Goal: Task Accomplishment & Management: Use online tool/utility

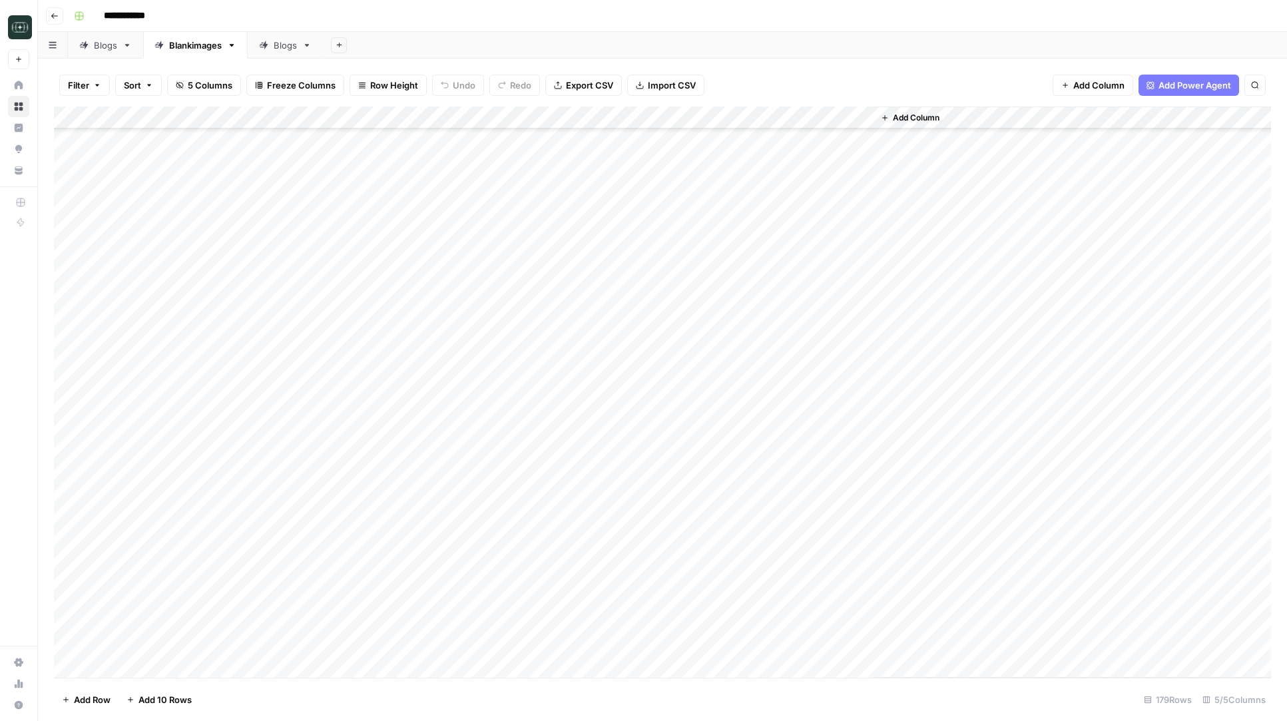
scroll to position [1507, 0]
click at [549, 557] on div "Add Column" at bounding box center [662, 392] width 1217 height 571
click at [599, 180] on div "Add Column" at bounding box center [662, 392] width 1217 height 571
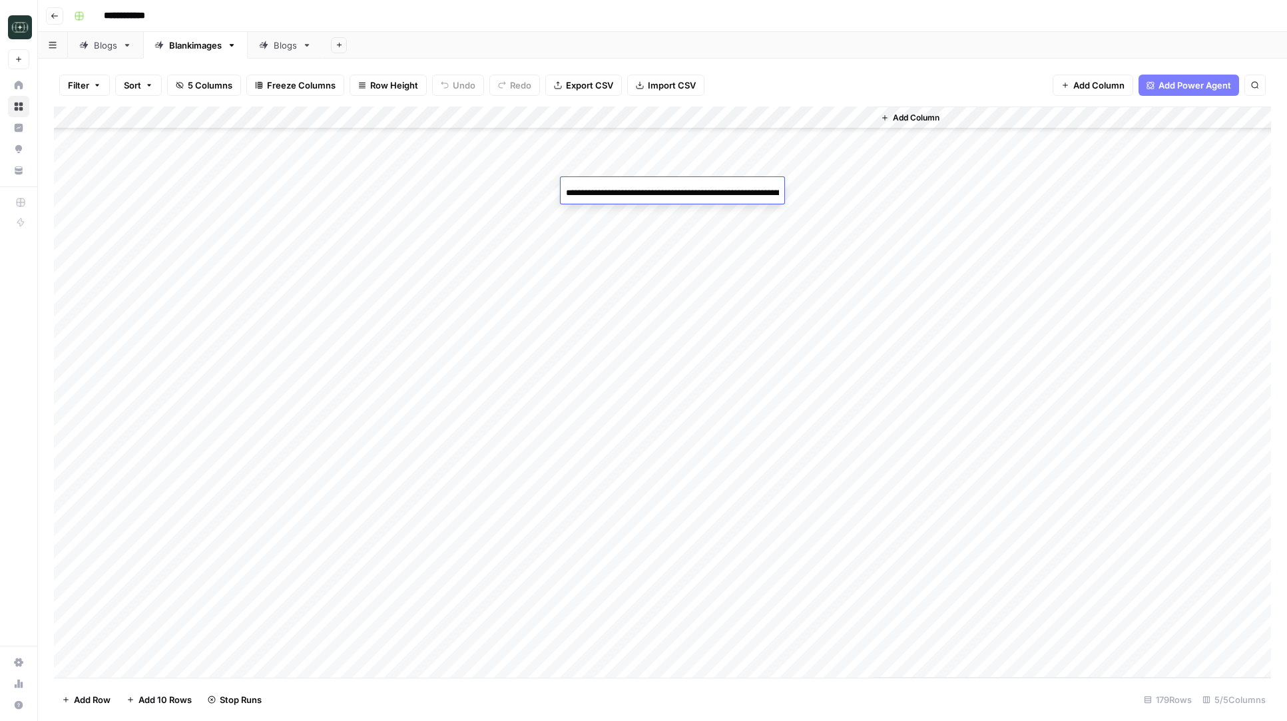
scroll to position [0, 1622]
click at [638, 225] on div "Add Column" at bounding box center [662, 392] width 1217 height 571
click at [663, 186] on div "Add Column" at bounding box center [662, 392] width 1217 height 571
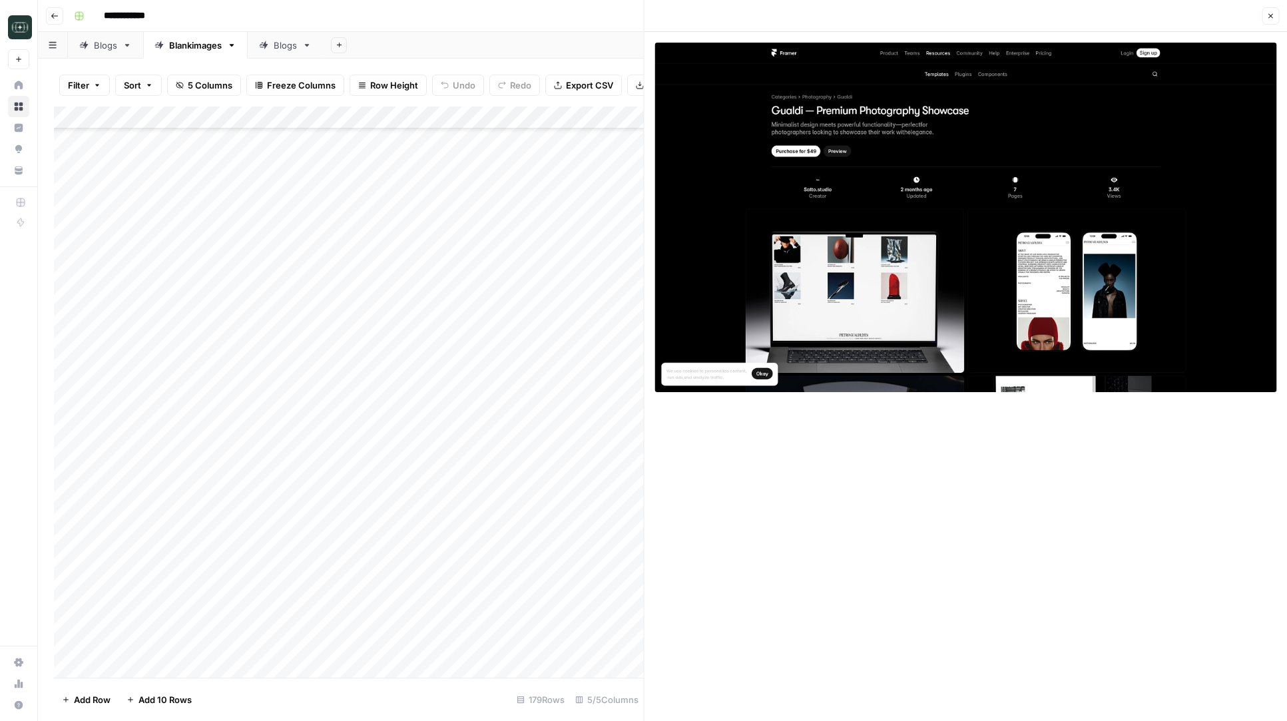
click at [1271, 19] on icon "button" at bounding box center [1270, 16] width 8 height 8
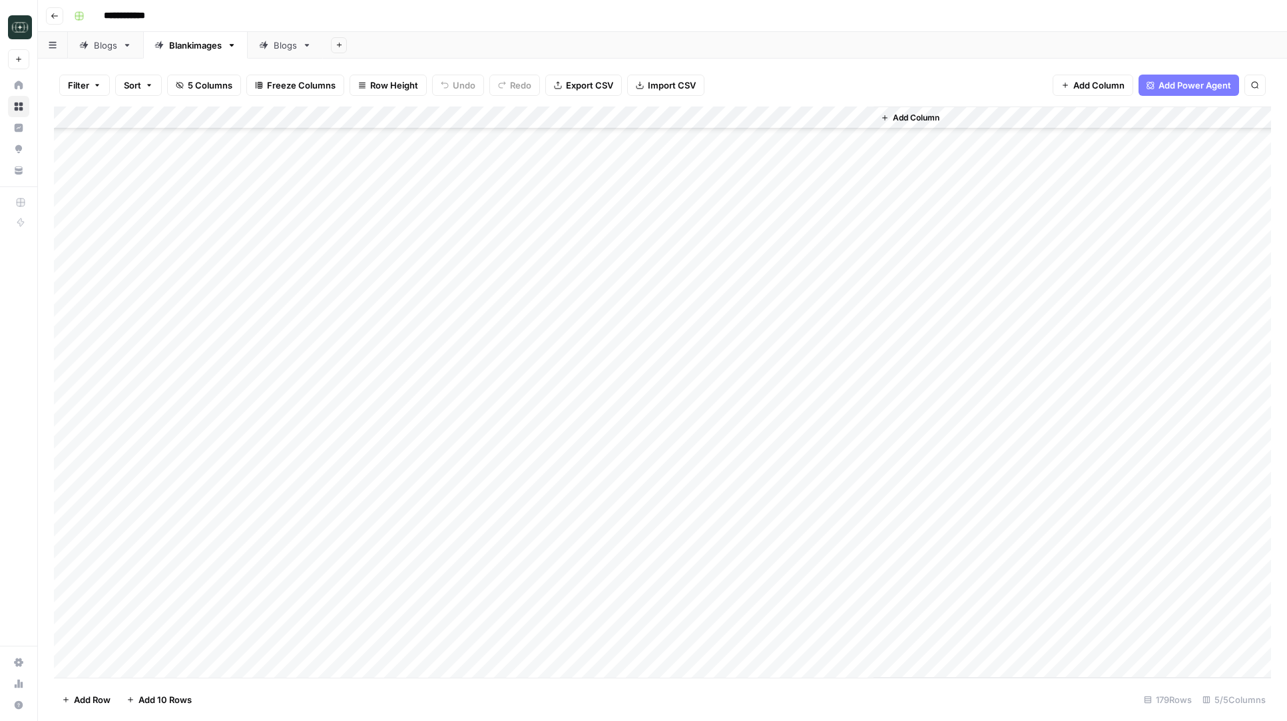
scroll to position [1101, 0]
click at [668, 260] on div "Add Column" at bounding box center [662, 392] width 1217 height 571
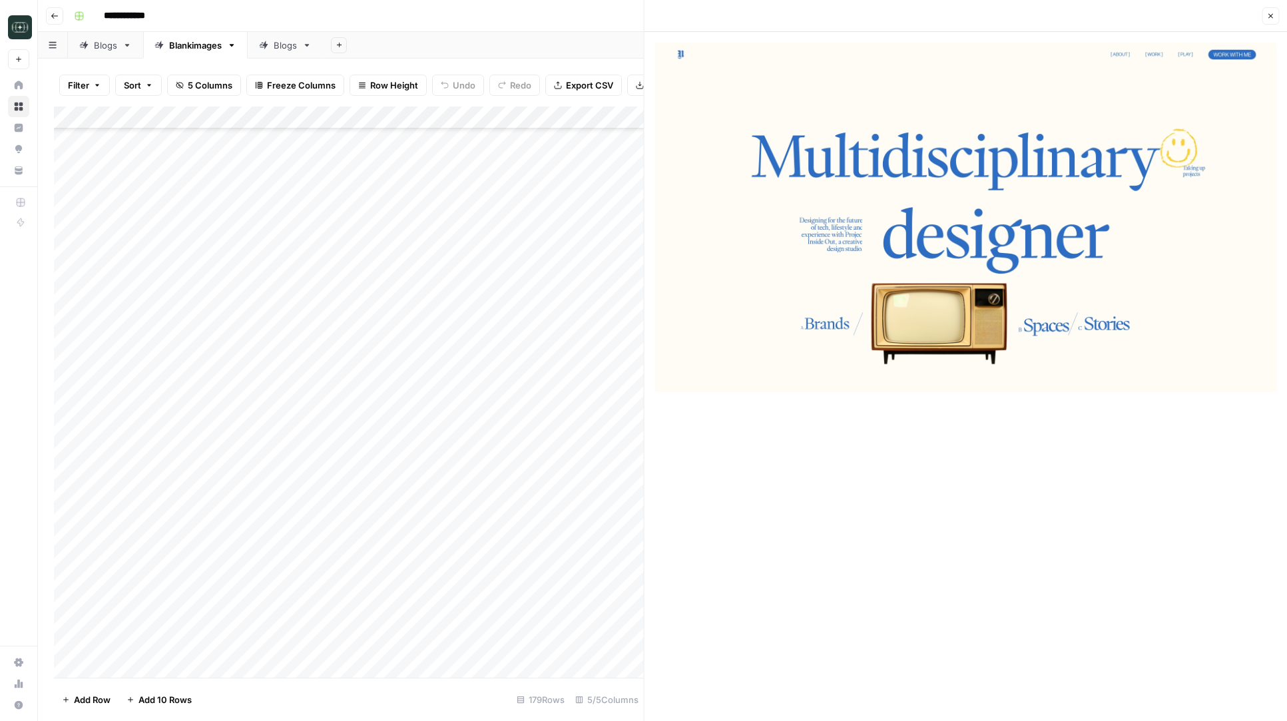
click at [1270, 18] on icon "button" at bounding box center [1270, 16] width 8 height 8
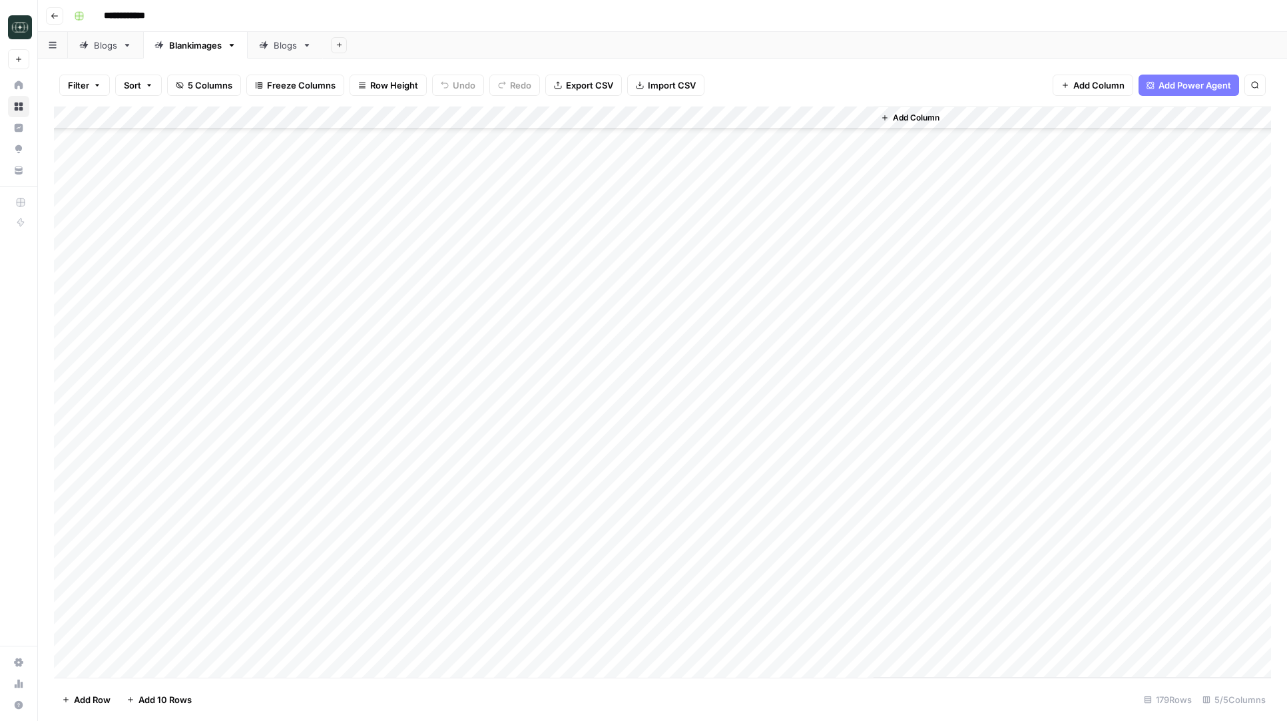
scroll to position [989, 0]
click at [668, 189] on div "Add Column" at bounding box center [662, 392] width 1217 height 571
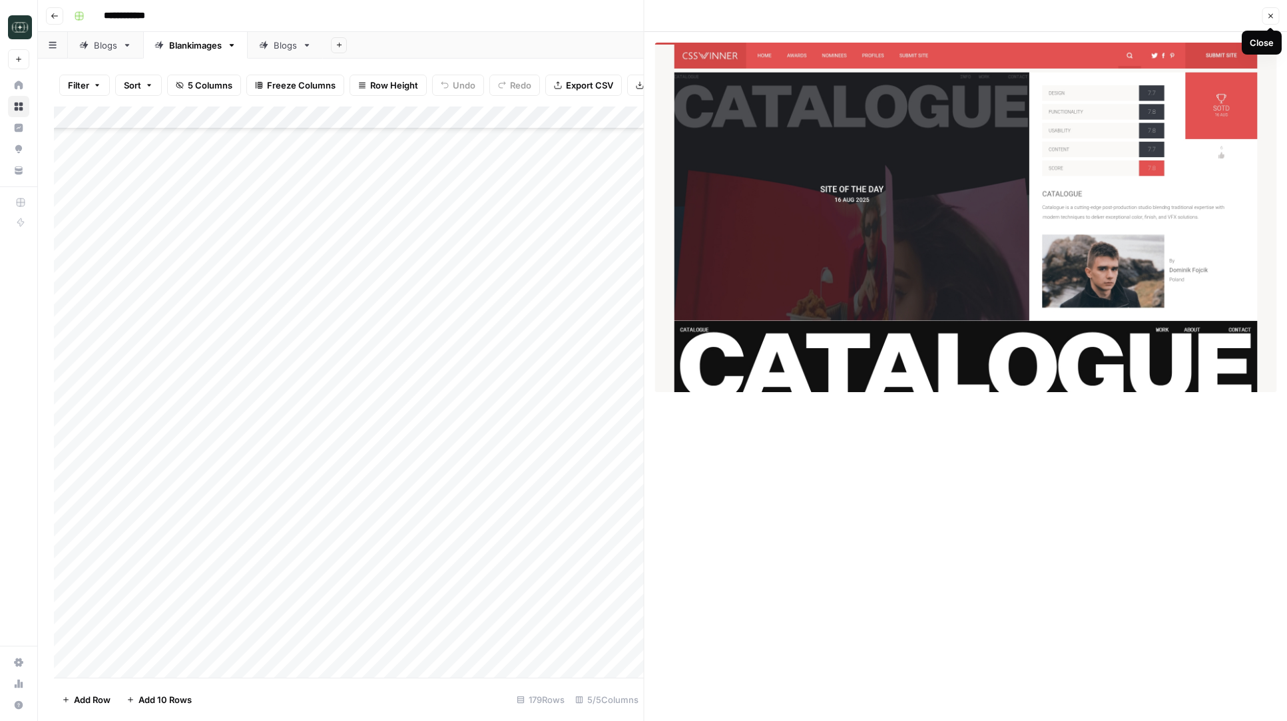
click at [1273, 11] on button "Close" at bounding box center [1270, 15] width 17 height 17
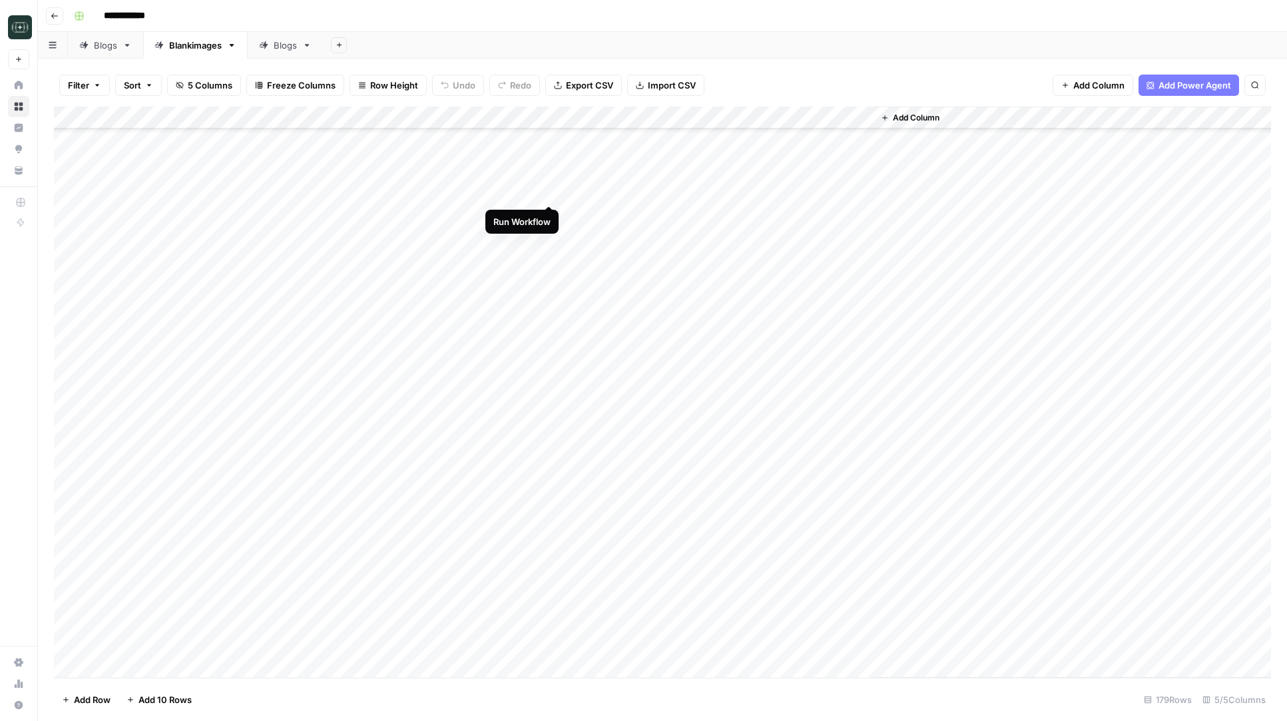
click at [551, 193] on div "Add Column" at bounding box center [662, 392] width 1217 height 571
click at [242, 280] on div "Add Column" at bounding box center [662, 392] width 1217 height 571
type textarea "****"
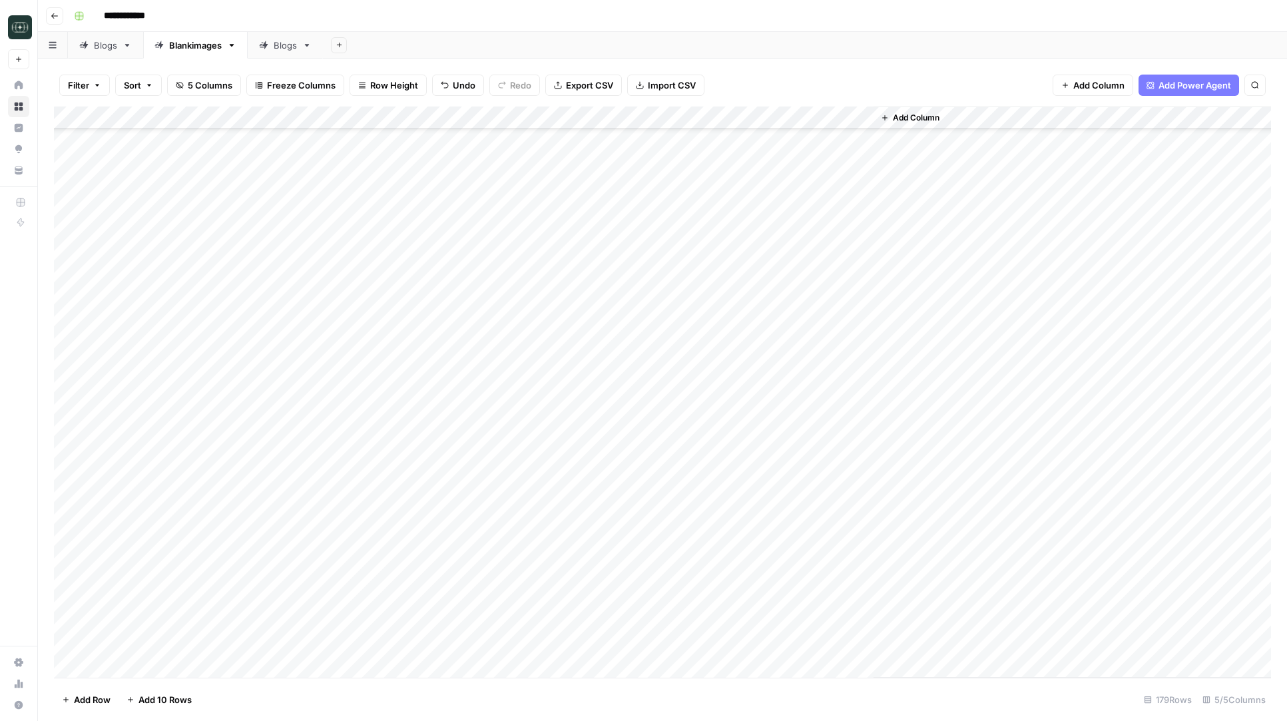
scroll to position [915, 0]
click at [177, 270] on div "Add Column" at bounding box center [662, 392] width 1217 height 571
type textarea "****"
click at [648, 264] on div "Add Column" at bounding box center [662, 392] width 1217 height 571
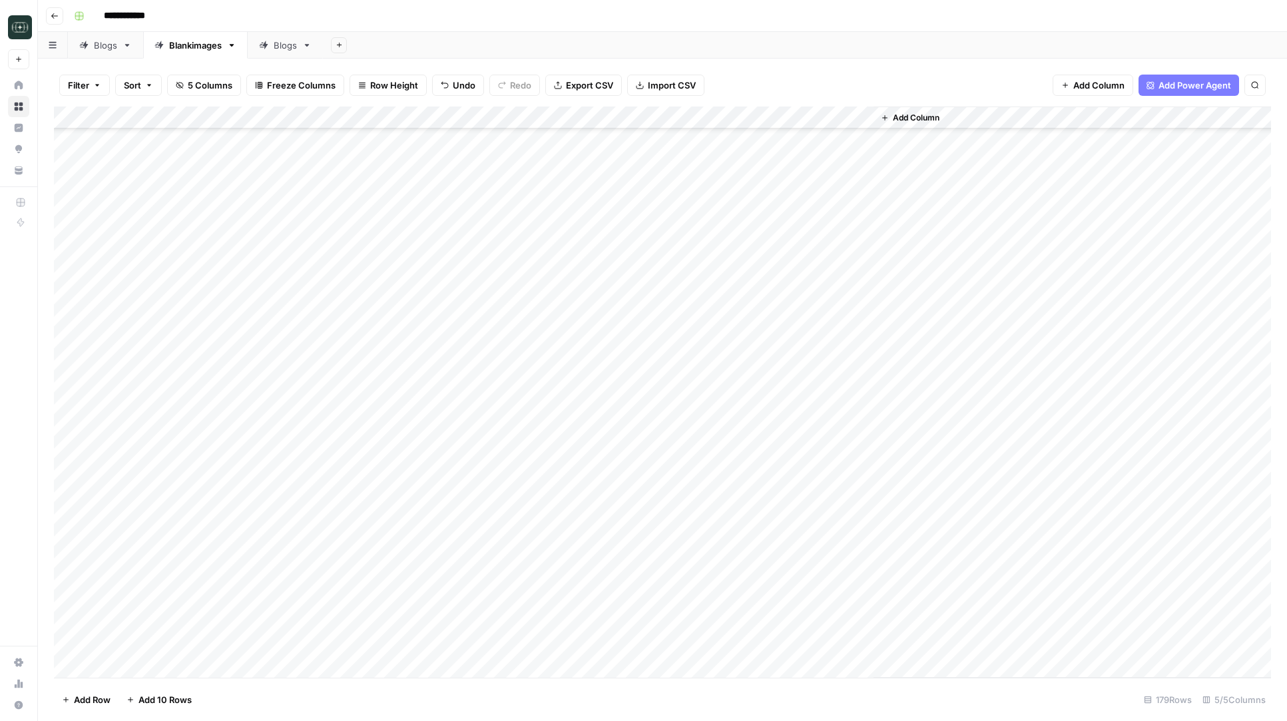
click at [719, 262] on div "Add Column" at bounding box center [662, 392] width 1217 height 571
click at [616, 262] on div "Add Column" at bounding box center [662, 392] width 1217 height 571
click at [818, 256] on div "Add Column" at bounding box center [662, 392] width 1217 height 571
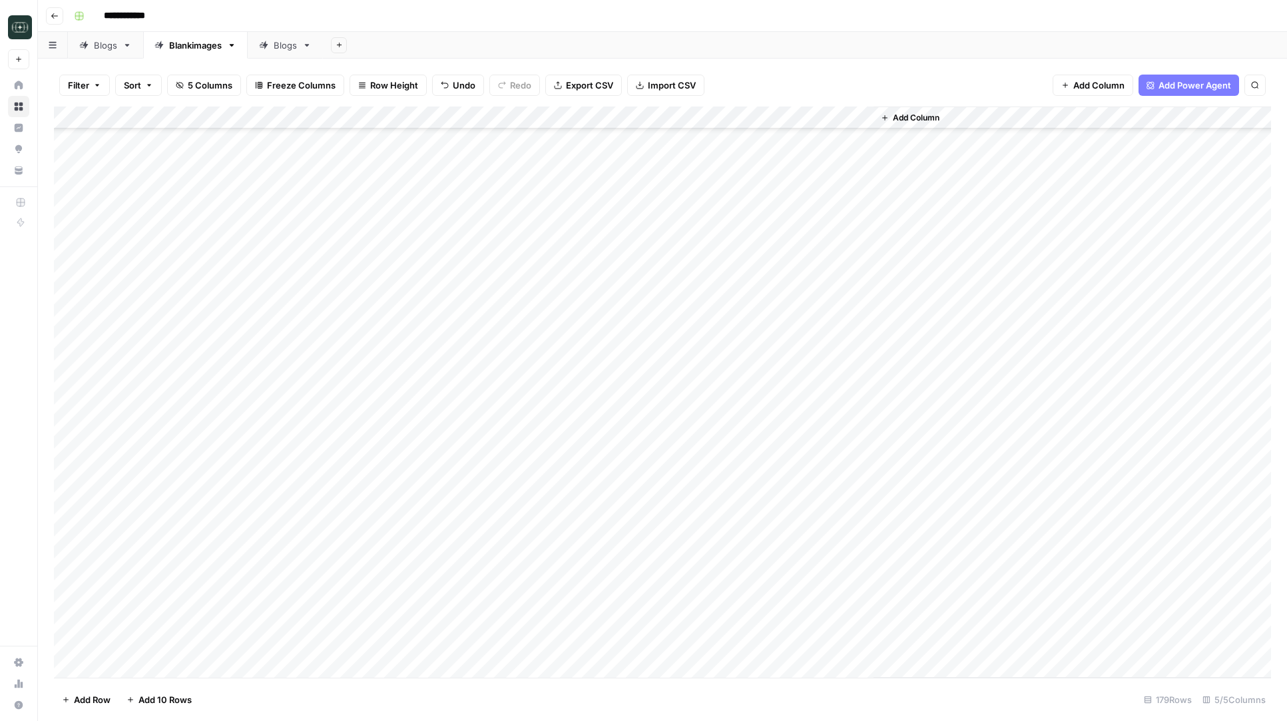
scroll to position [1855, 0]
click at [613, 206] on div "Add Column" at bounding box center [662, 392] width 1217 height 571
click at [535, 121] on div "Add Column" at bounding box center [662, 392] width 1217 height 571
click at [535, 121] on div at bounding box center [501, 120] width 121 height 27
click at [738, 196] on div "Add Column" at bounding box center [662, 392] width 1217 height 571
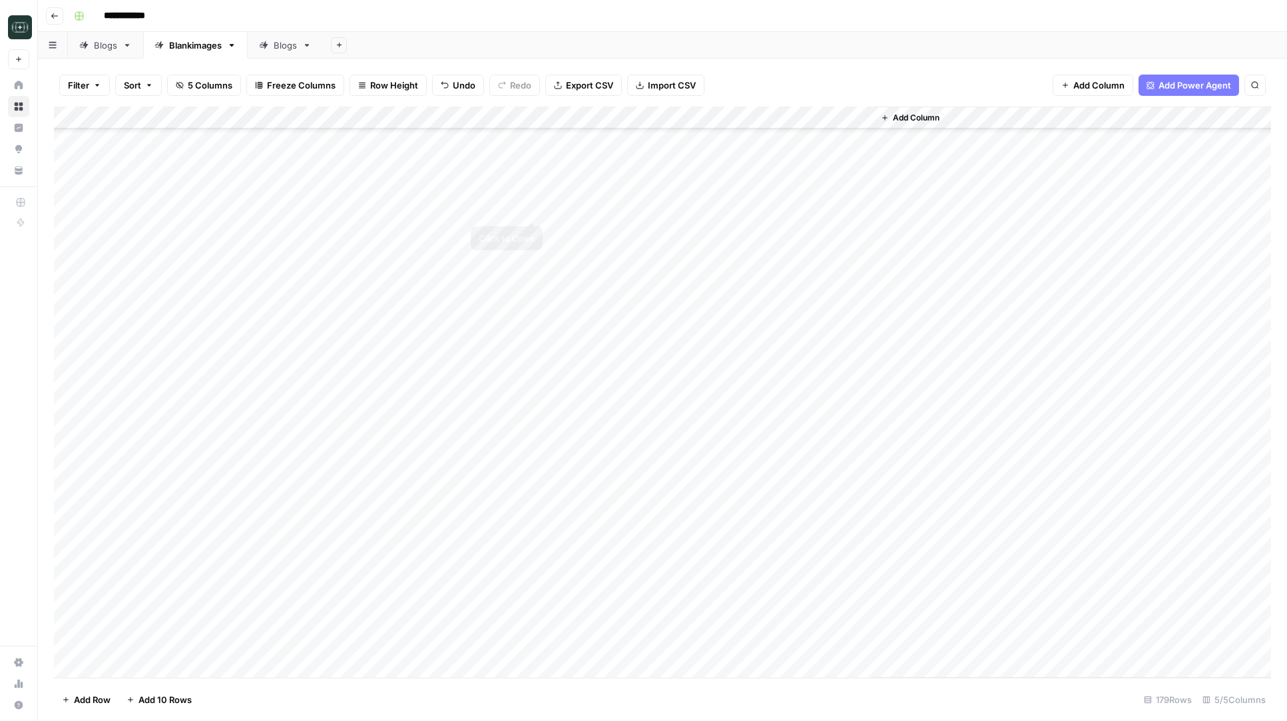
click at [529, 210] on div "Add Column" at bounding box center [662, 392] width 1217 height 571
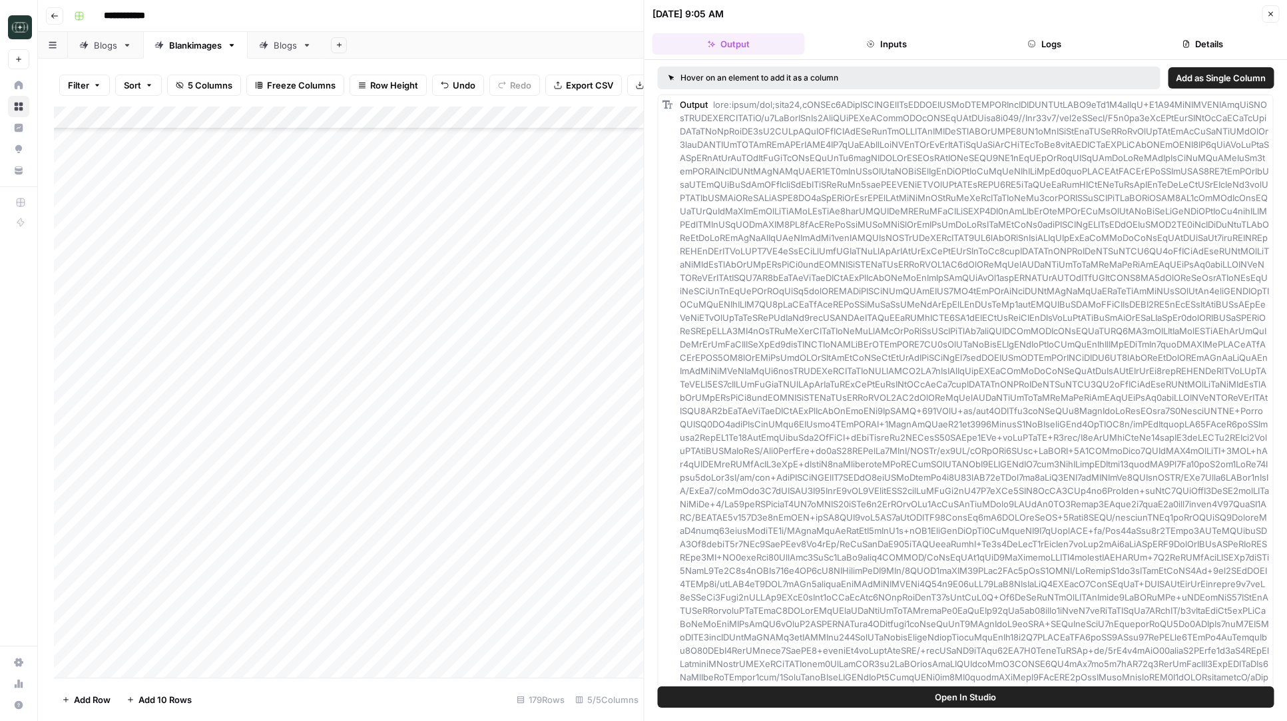
click at [1023, 37] on button "Logs" at bounding box center [1044, 43] width 152 height 21
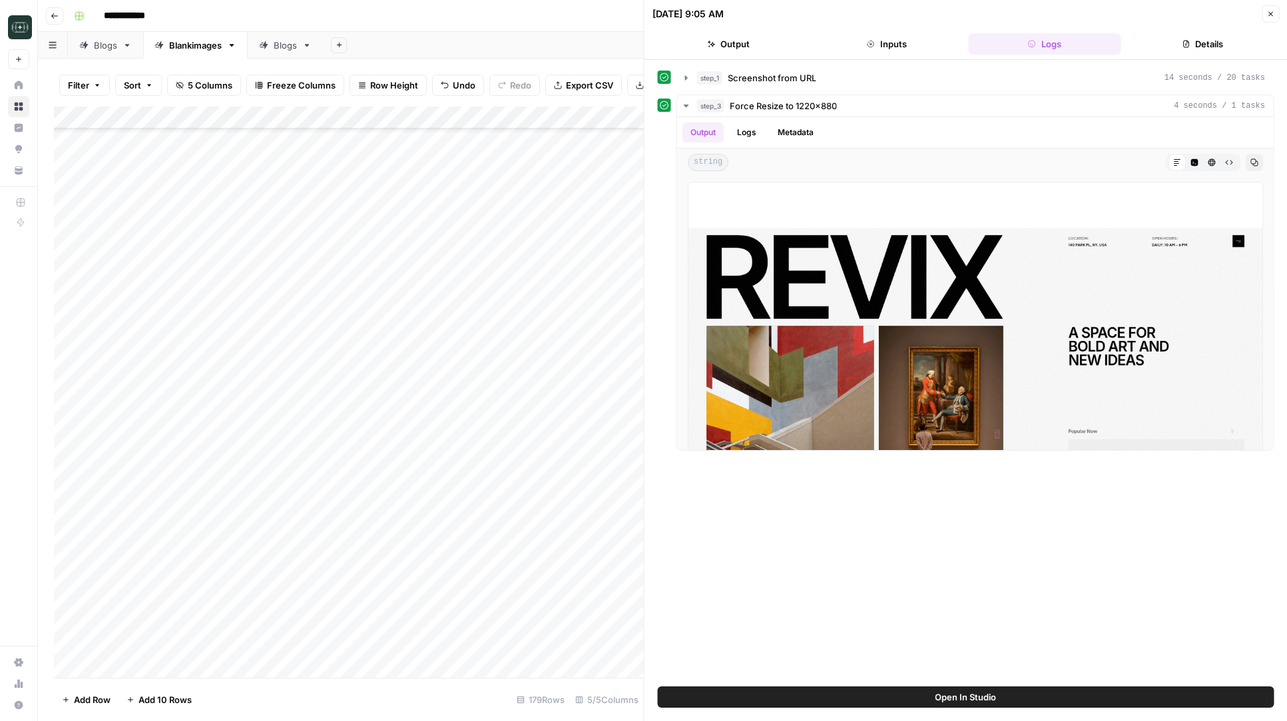
click at [1266, 13] on icon "button" at bounding box center [1270, 14] width 8 height 8
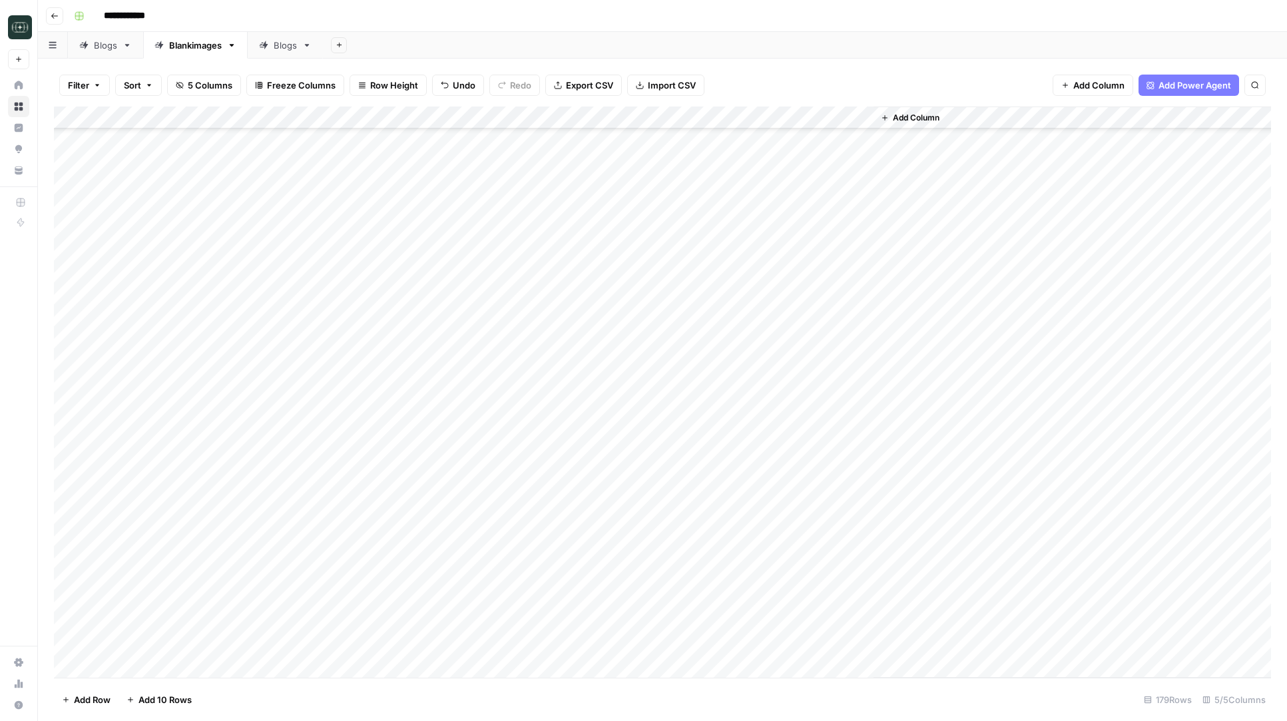
scroll to position [881, 0]
click at [637, 302] on div "Add Column" at bounding box center [662, 392] width 1217 height 571
click at [532, 302] on div "Add Column" at bounding box center [662, 392] width 1217 height 571
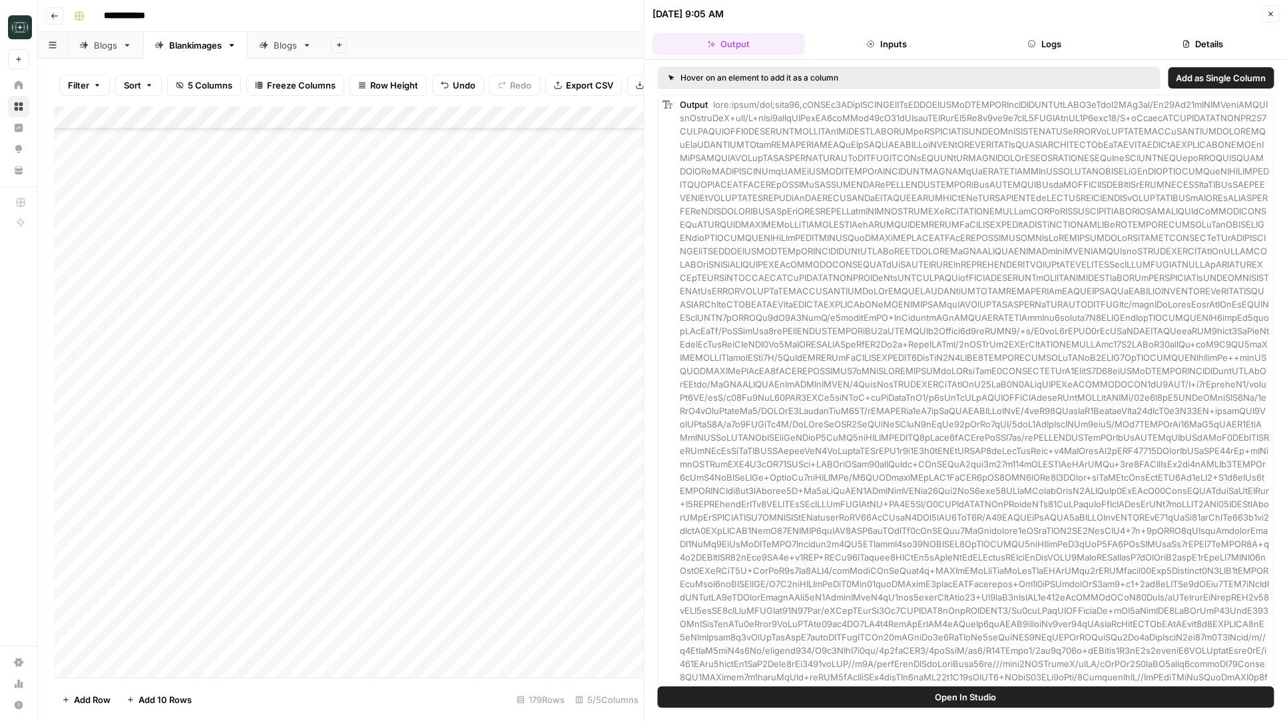
click at [1085, 37] on button "Logs" at bounding box center [1044, 43] width 152 height 21
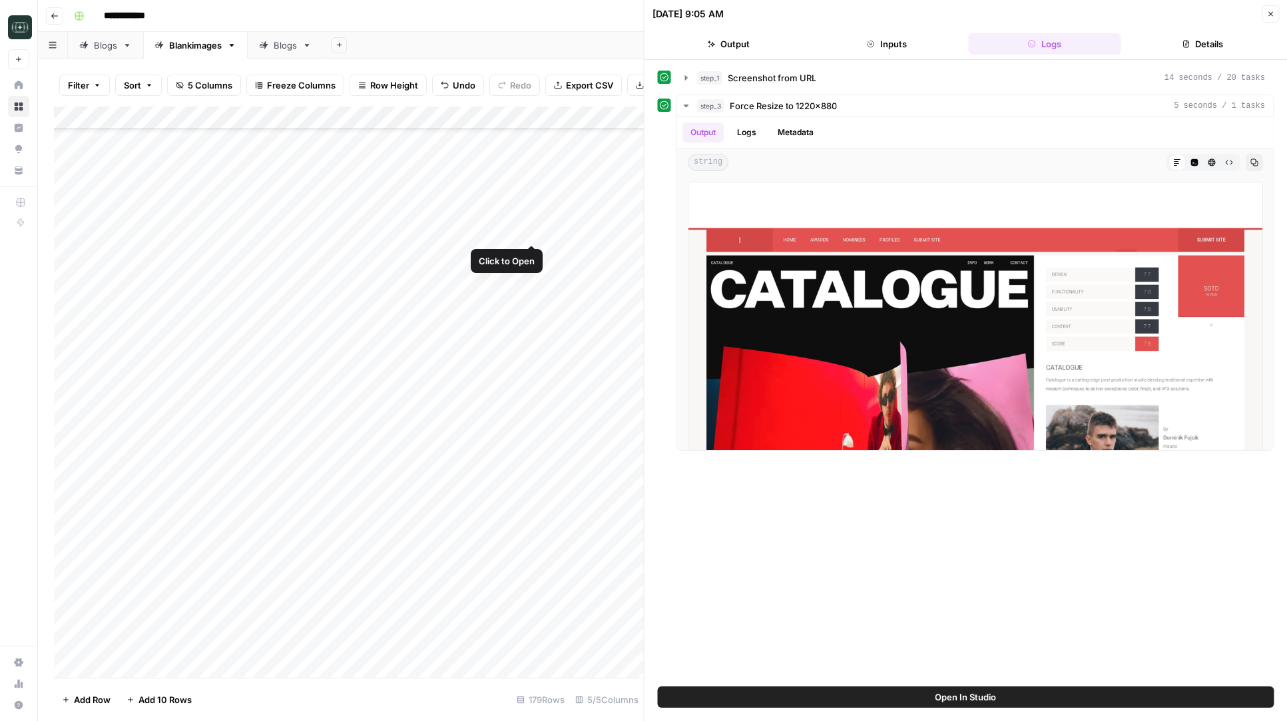
click at [533, 234] on div "Add Column" at bounding box center [349, 392] width 590 height 571
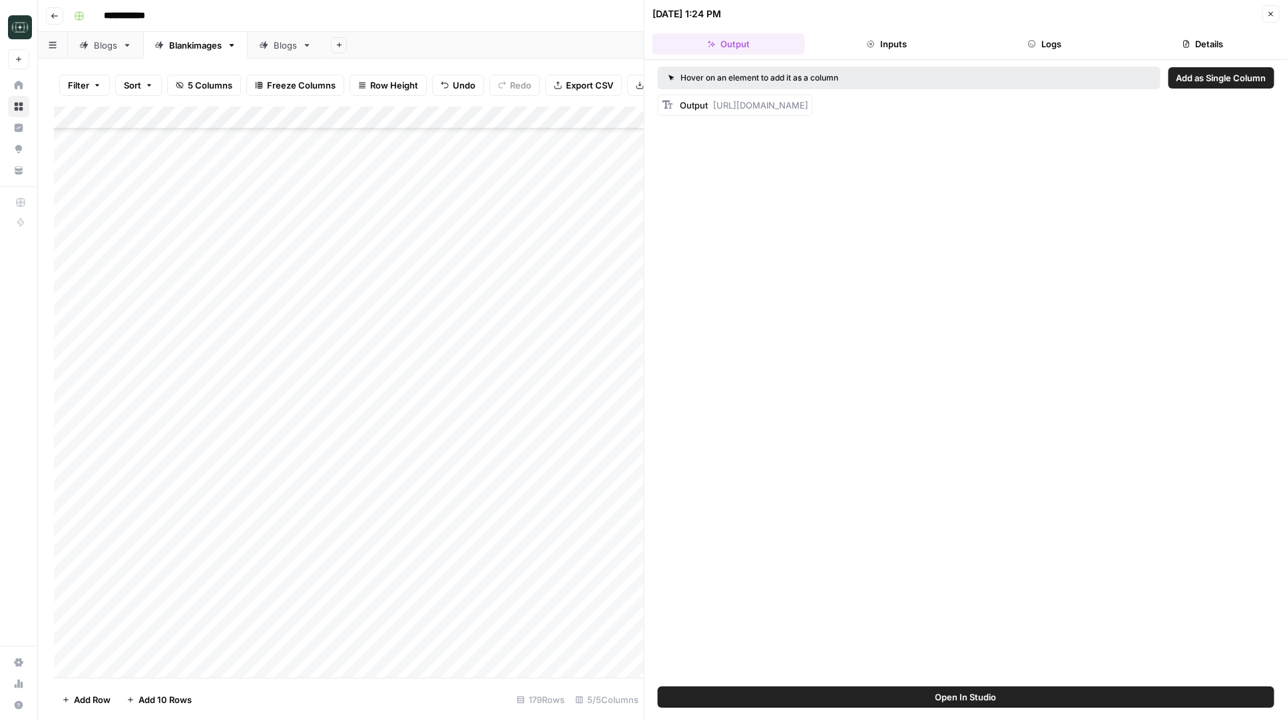
click at [1126, 50] on button "Details" at bounding box center [1202, 43] width 152 height 21
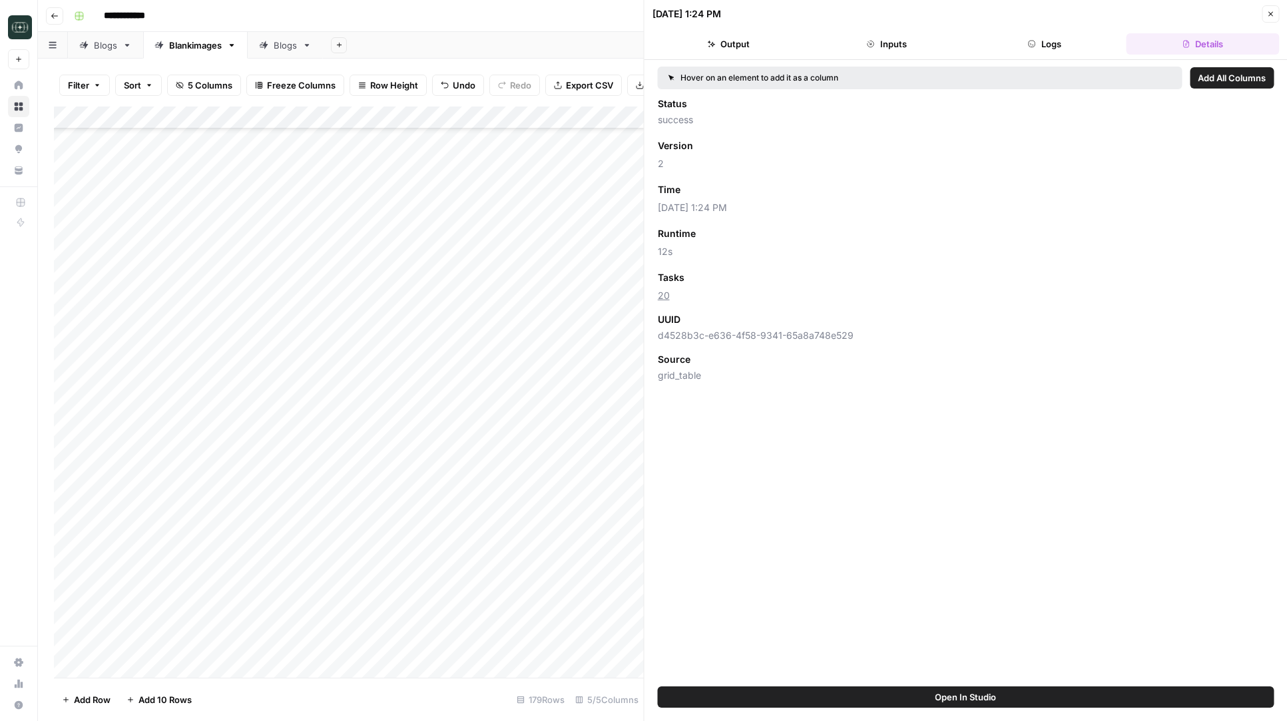
click at [1071, 50] on button "Logs" at bounding box center [1044, 43] width 152 height 21
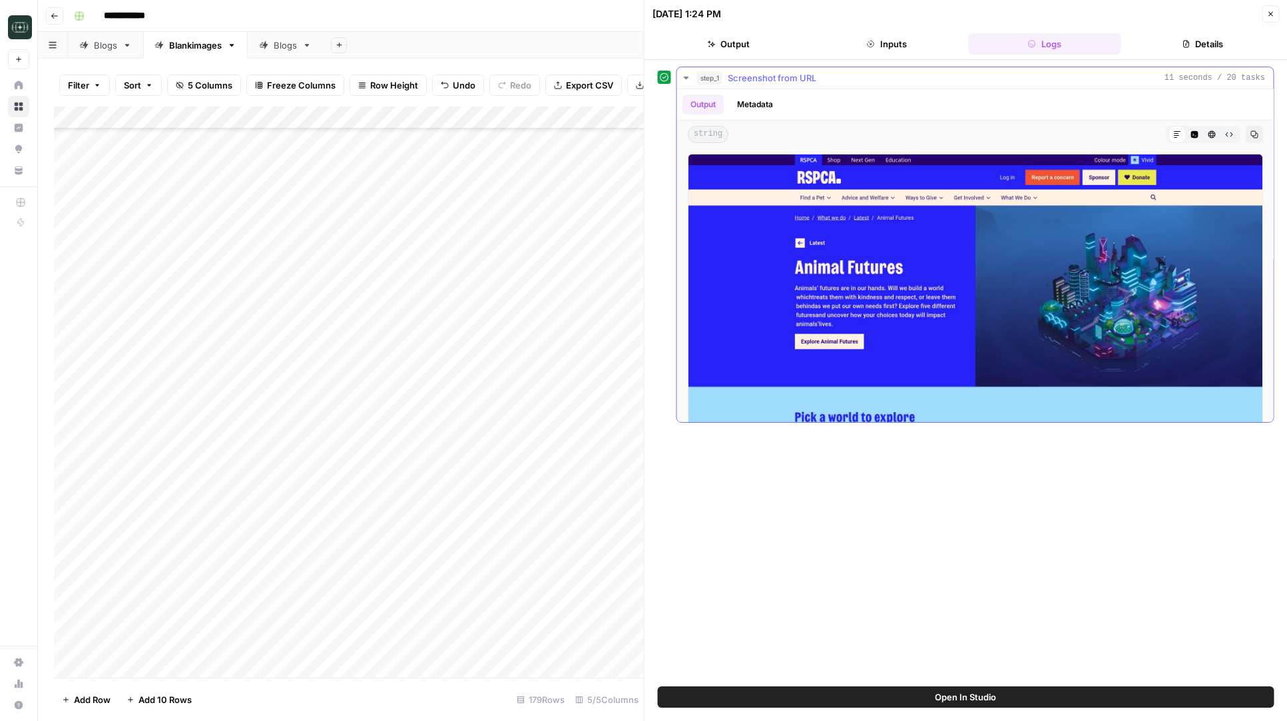
click at [991, 268] on img at bounding box center [975, 316] width 575 height 324
click at [1270, 17] on icon "button" at bounding box center [1270, 14] width 8 height 8
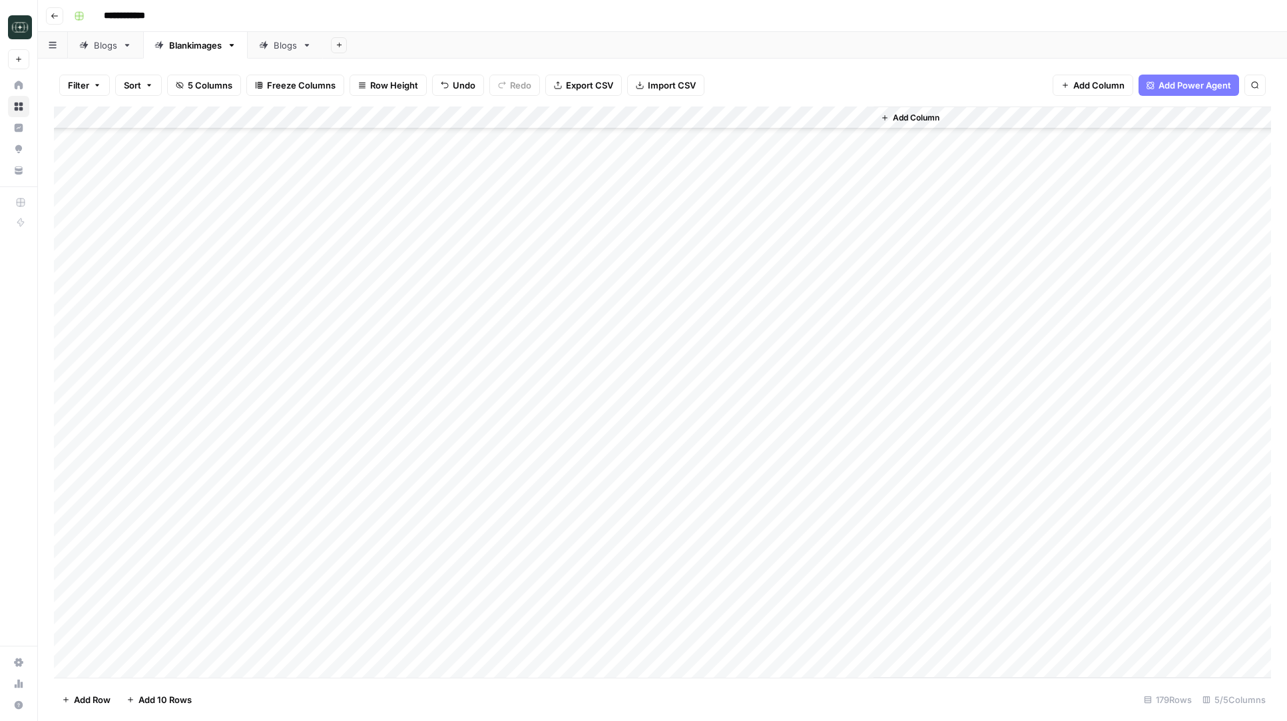
click at [549, 233] on div "Add Column" at bounding box center [662, 392] width 1217 height 571
click at [549, 344] on div "Add Column" at bounding box center [662, 392] width 1217 height 571
click at [547, 302] on div "Add Column" at bounding box center [662, 392] width 1217 height 571
click at [531, 230] on div "Add Column" at bounding box center [662, 392] width 1217 height 571
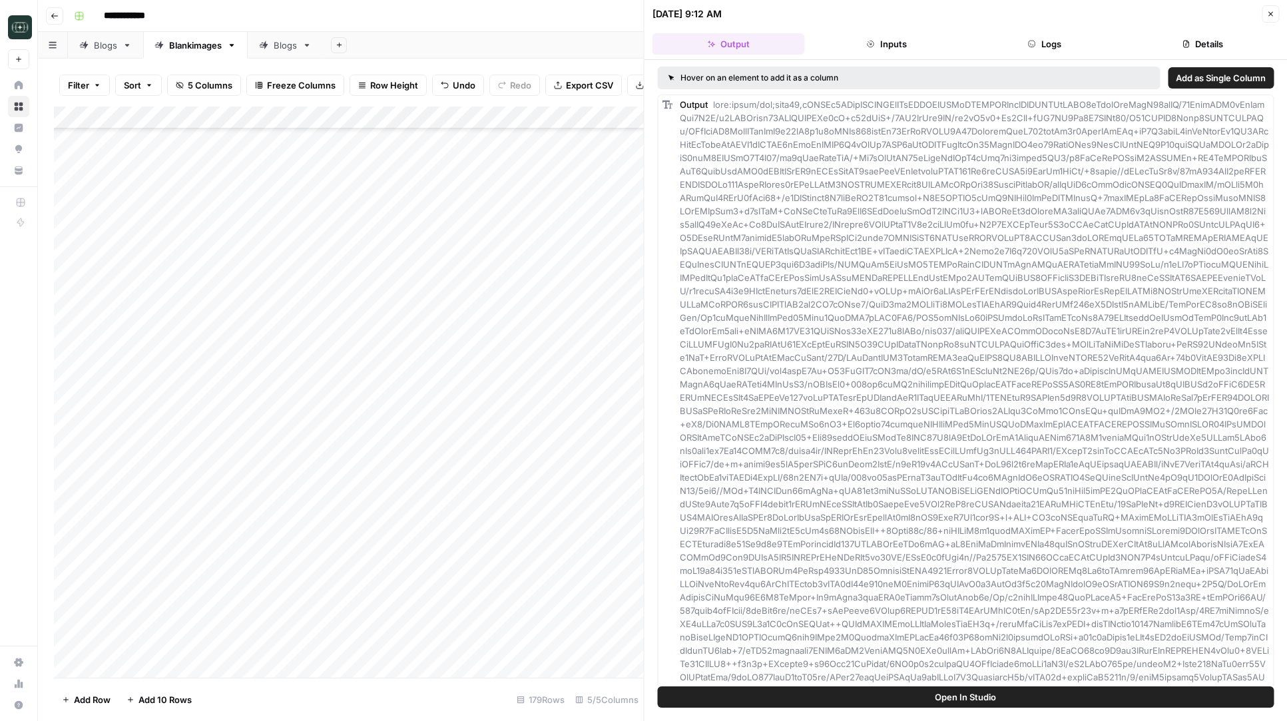
click at [1065, 53] on button "Logs" at bounding box center [1044, 43] width 152 height 21
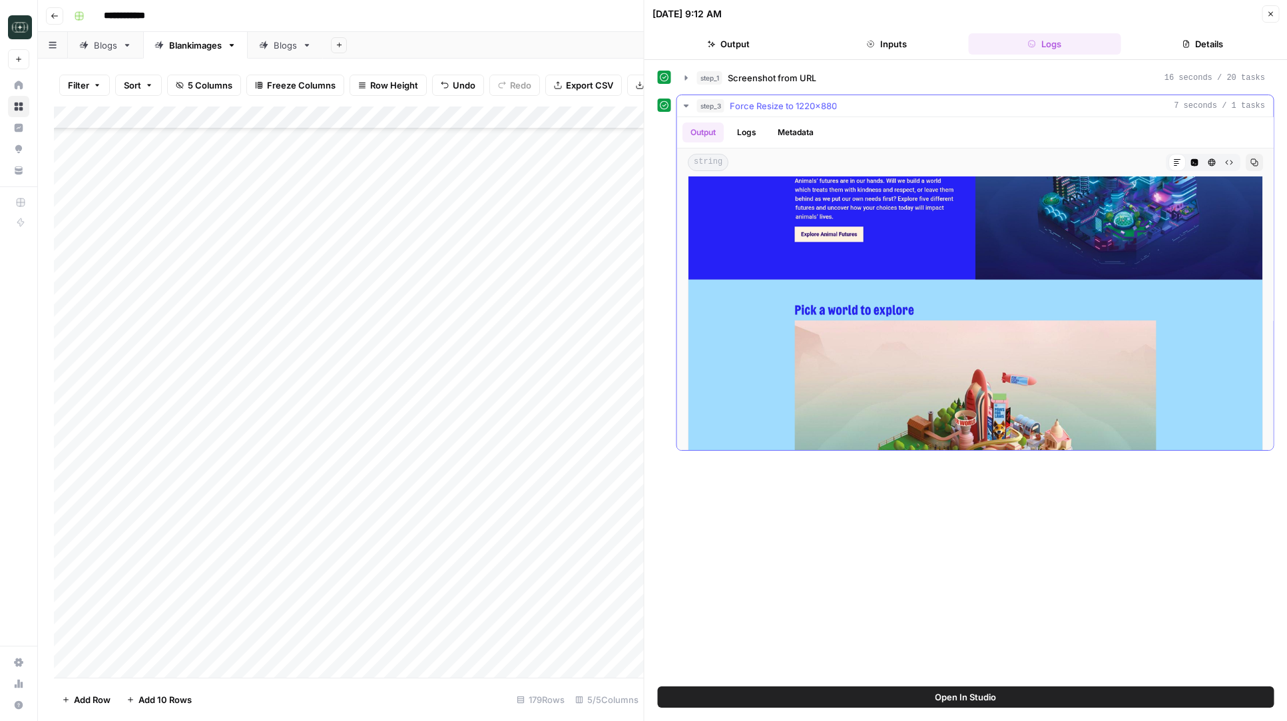
scroll to position [152, 0]
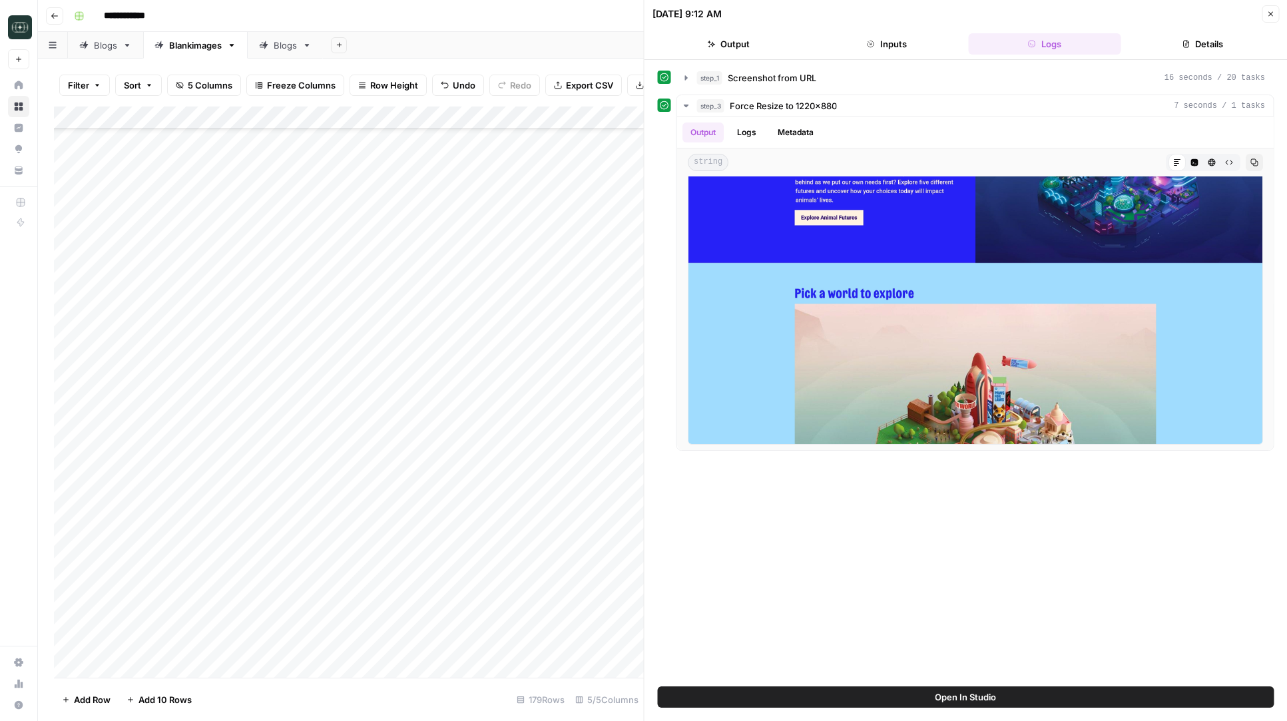
click at [1266, 18] on button "Close" at bounding box center [1270, 13] width 17 height 17
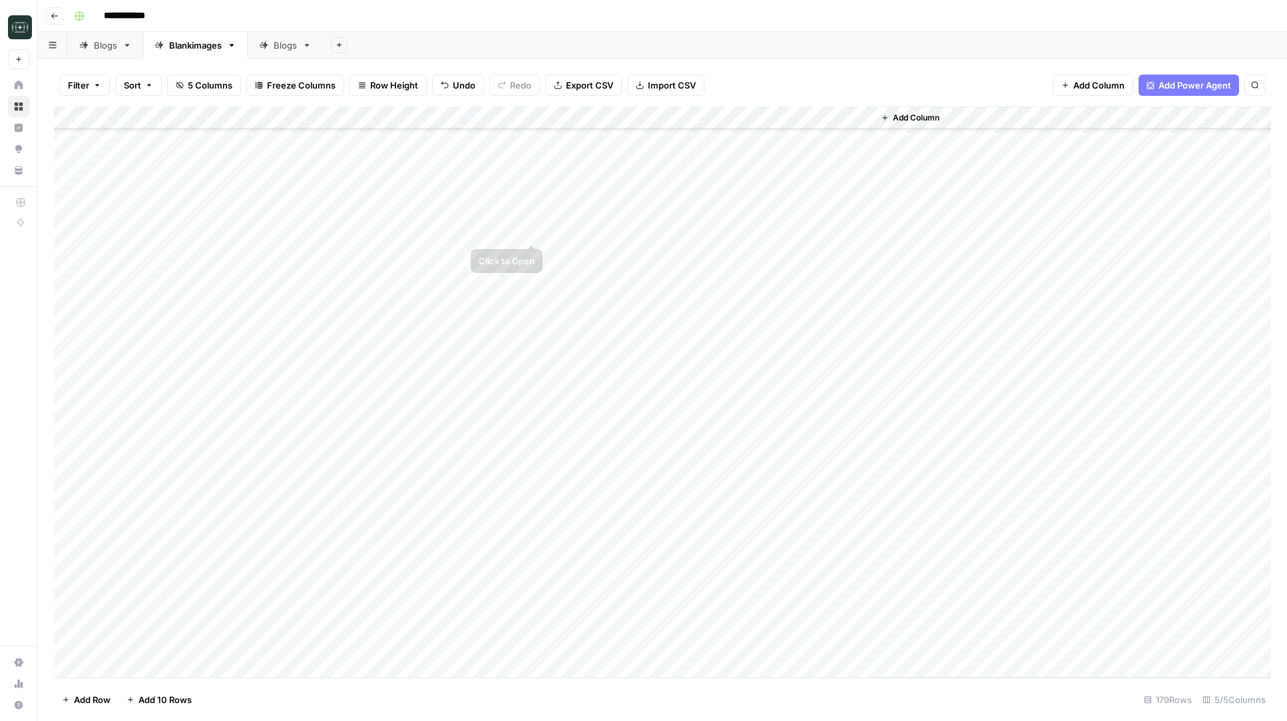
click at [533, 230] on div "Add Column" at bounding box center [662, 392] width 1217 height 571
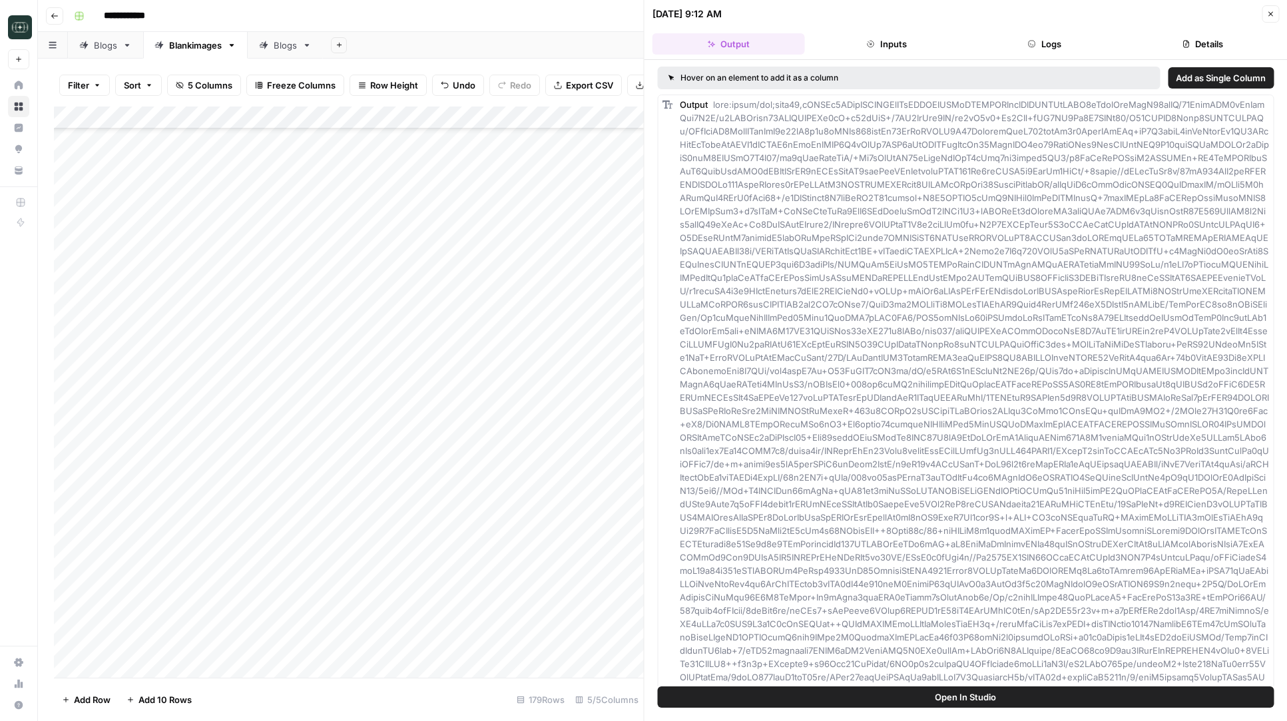
click at [1184, 79] on span "Add as Single Column" at bounding box center [1221, 77] width 90 height 13
click at [1275, 16] on button "Close" at bounding box center [1270, 13] width 17 height 17
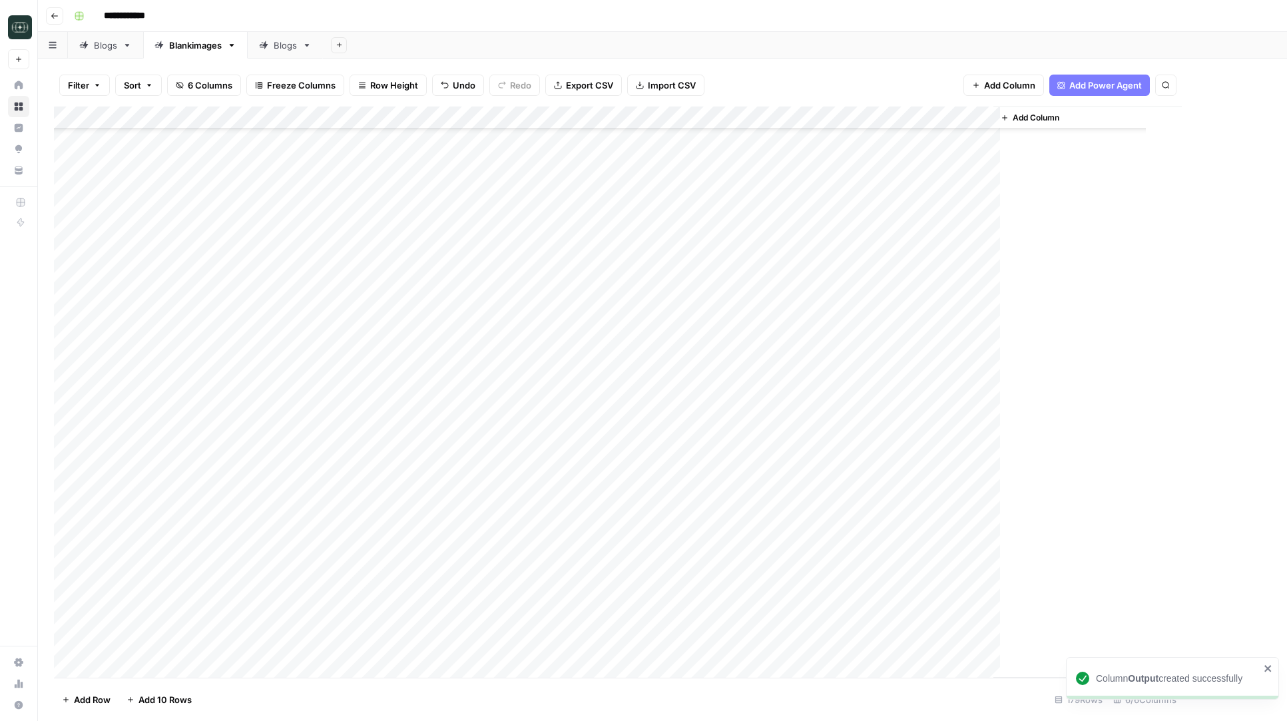
scroll to position [881, 0]
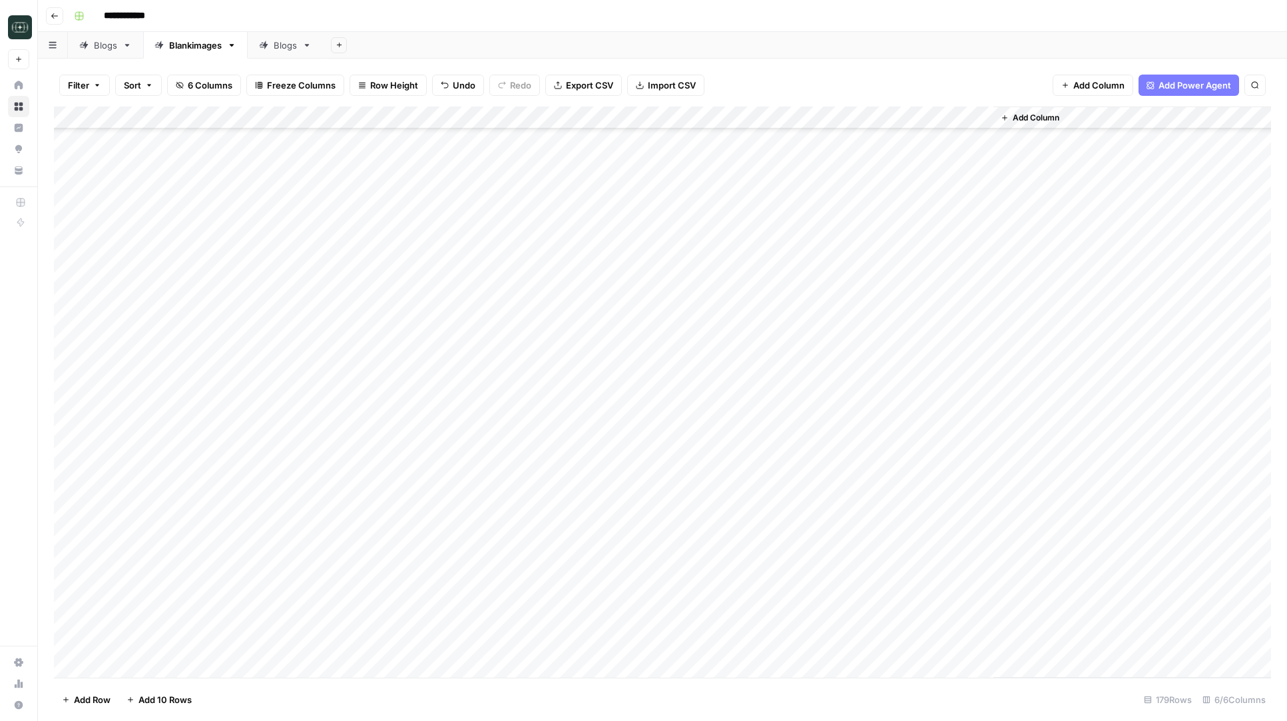
click at [788, 118] on div "Add Column" at bounding box center [662, 392] width 1217 height 571
click at [756, 249] on span "Remove Column" at bounding box center [765, 248] width 117 height 13
click at [599, 142] on span "Delete" at bounding box center [596, 137] width 29 height 13
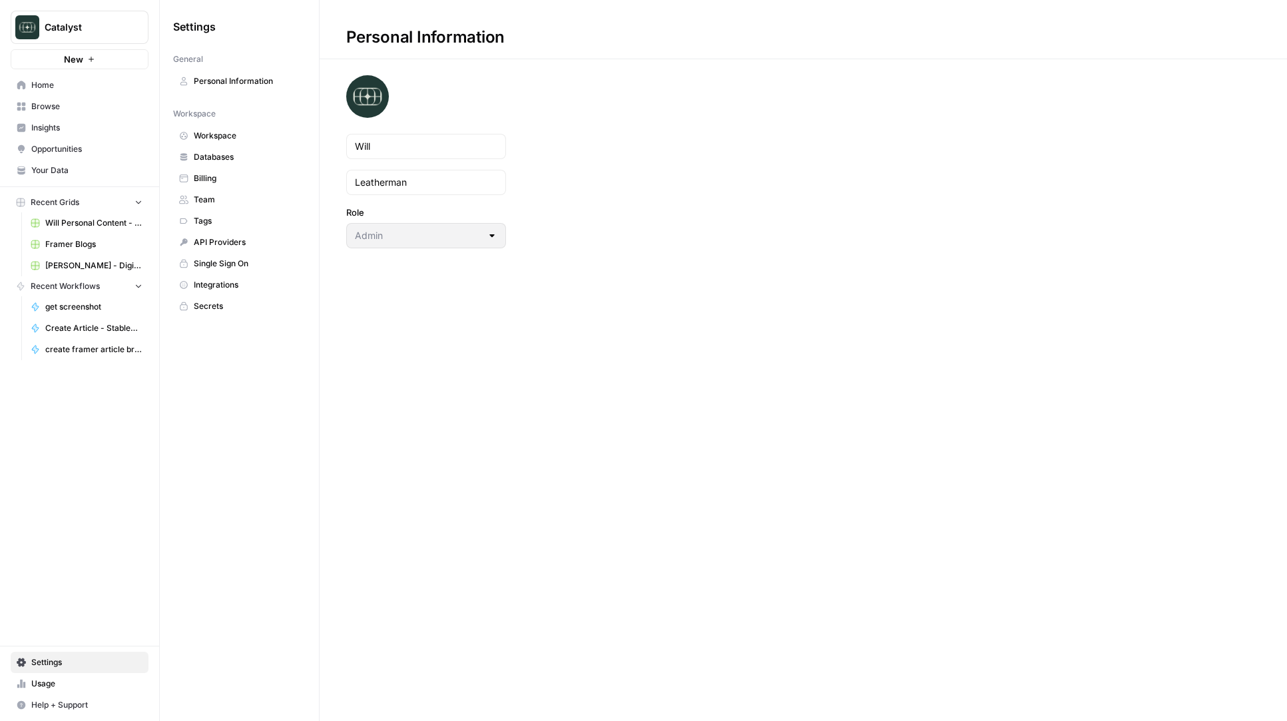
click at [241, 284] on span "Integrations" at bounding box center [247, 285] width 106 height 12
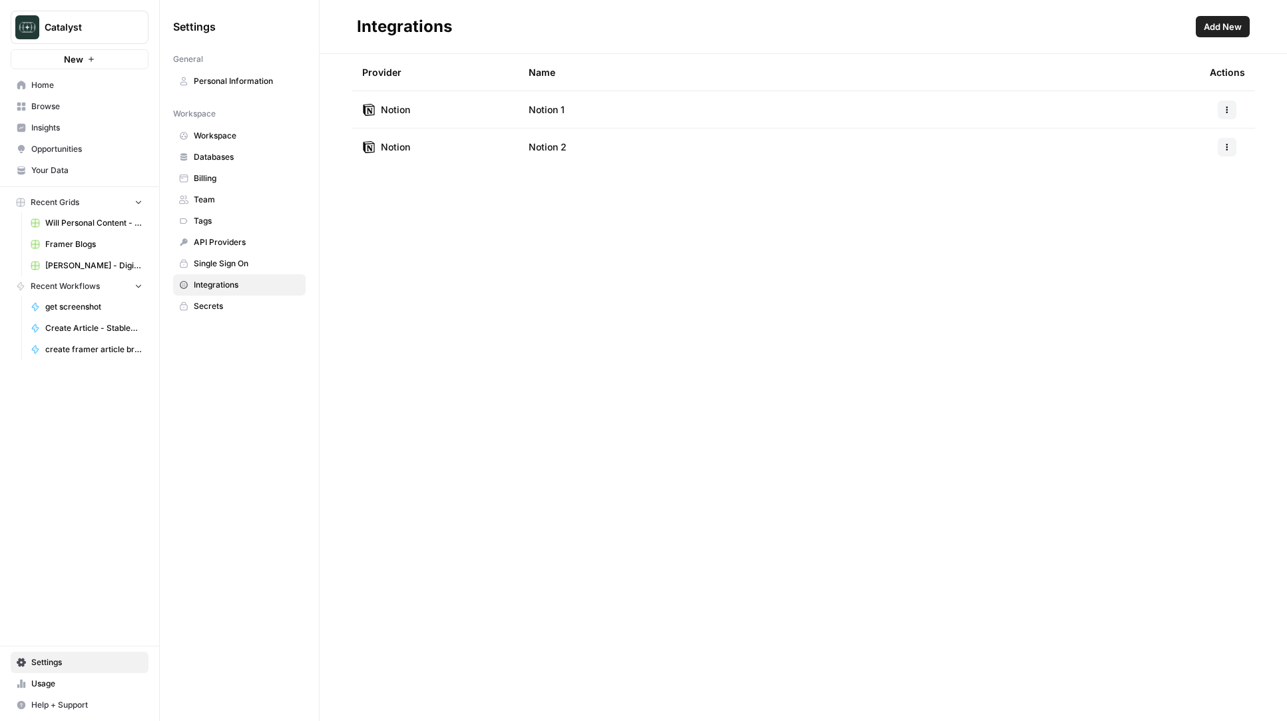
click at [1218, 22] on span "Add New" at bounding box center [1223, 26] width 38 height 13
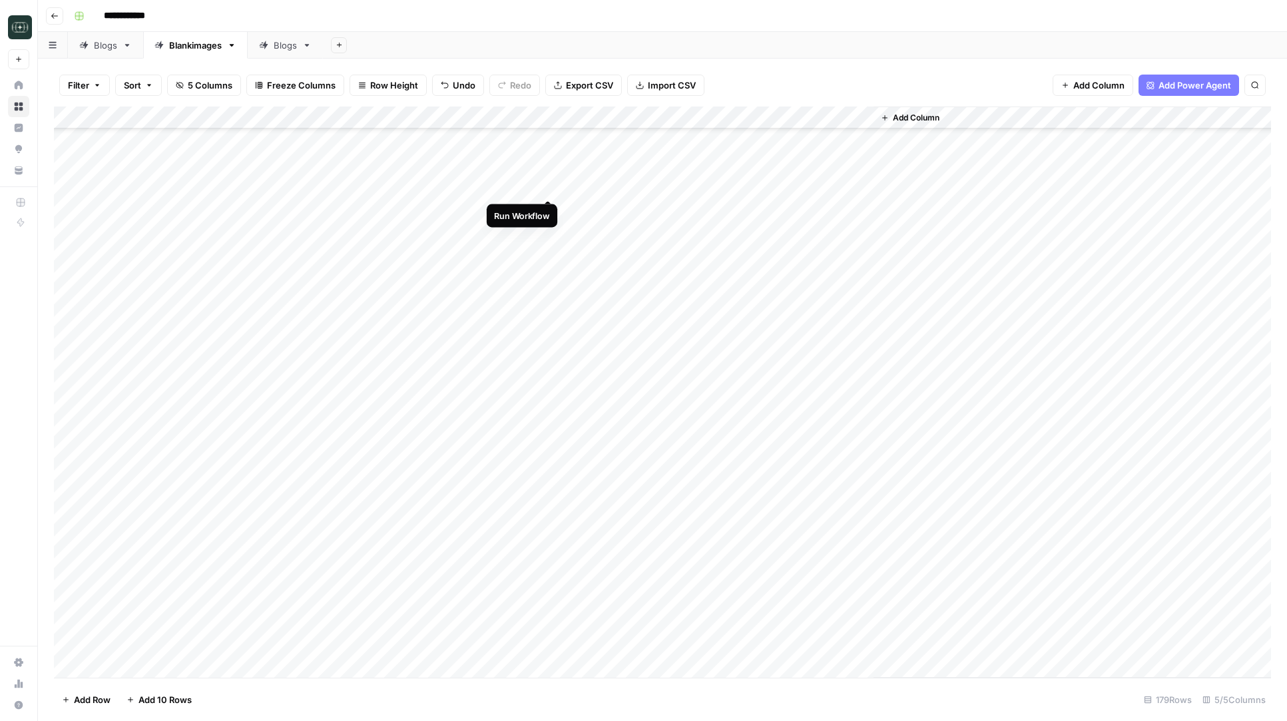
scroll to position [881, 0]
click at [551, 185] on div "Add Column" at bounding box center [662, 392] width 1217 height 571
